Goal: Check status: Check status

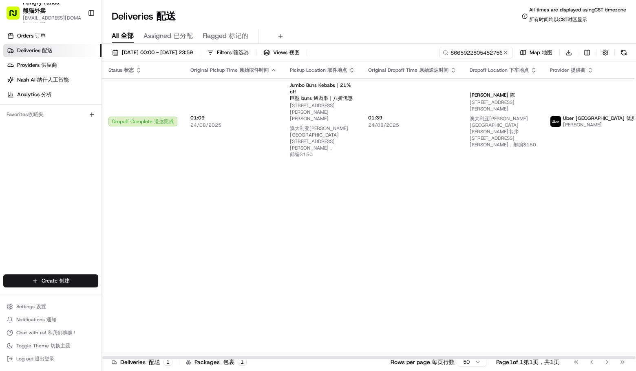
click at [474, 55] on input "866592280545275696573" at bounding box center [476, 52] width 73 height 11
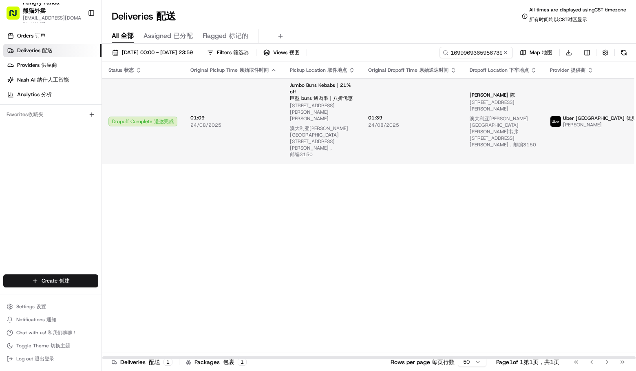
type input "169996936595673919990"
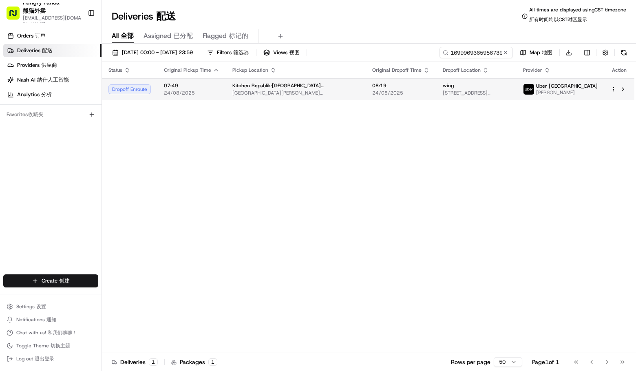
click at [573, 86] on span "Uber [GEOGRAPHIC_DATA]" at bounding box center [567, 86] width 62 height 7
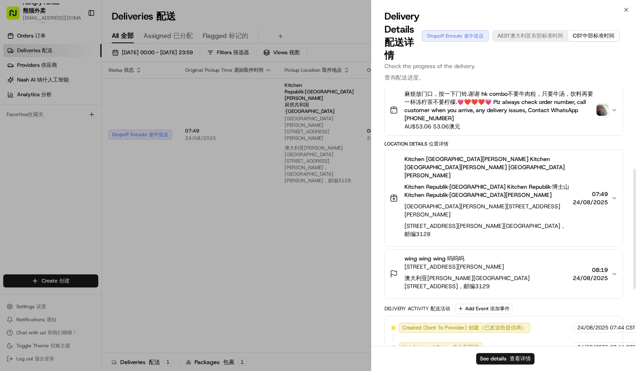
scroll to position [51, 0]
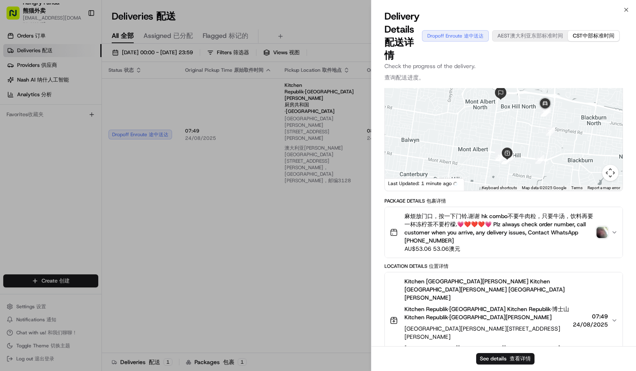
click at [601, 229] on img "button" at bounding box center [602, 232] width 11 height 11
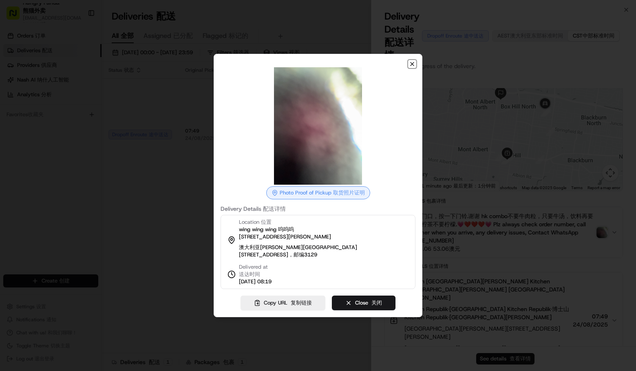
click at [410, 63] on icon "button" at bounding box center [412, 64] width 7 height 7
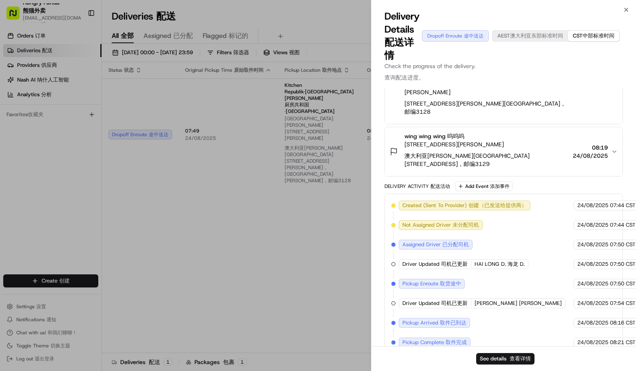
scroll to position [173, 0]
